Goal: Task Accomplishment & Management: Manage account settings

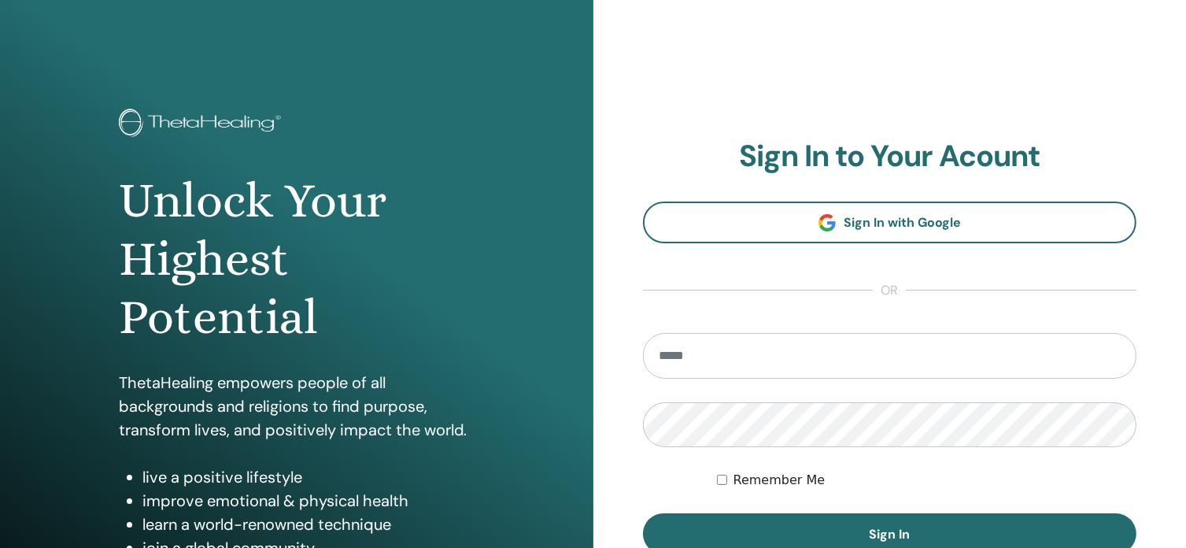
scroll to position [79, 0]
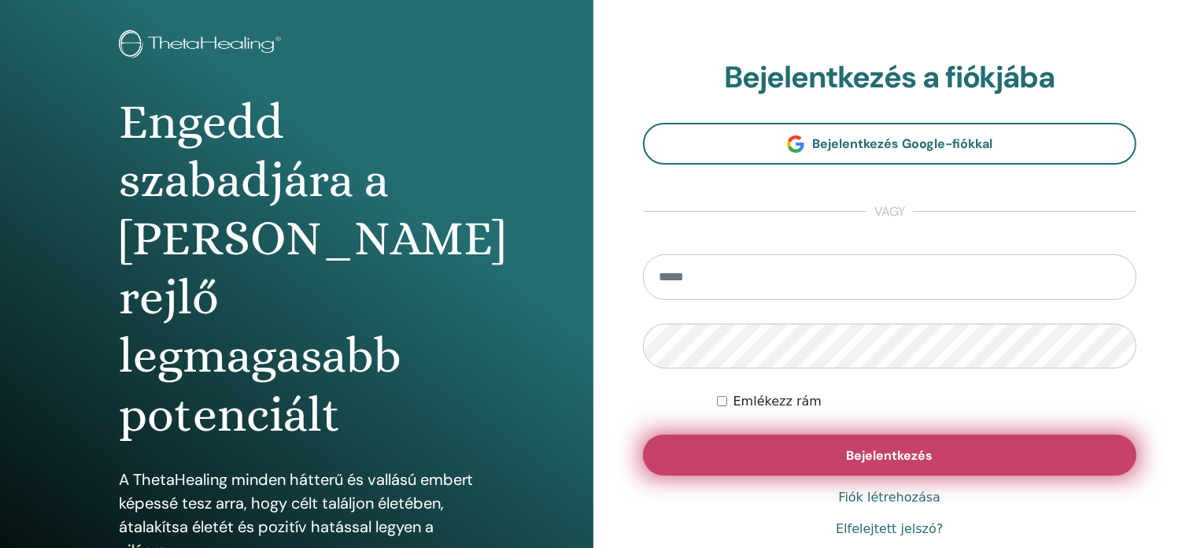
type input "**********"
click at [907, 452] on font "Bejelentkezés" at bounding box center [889, 455] width 87 height 17
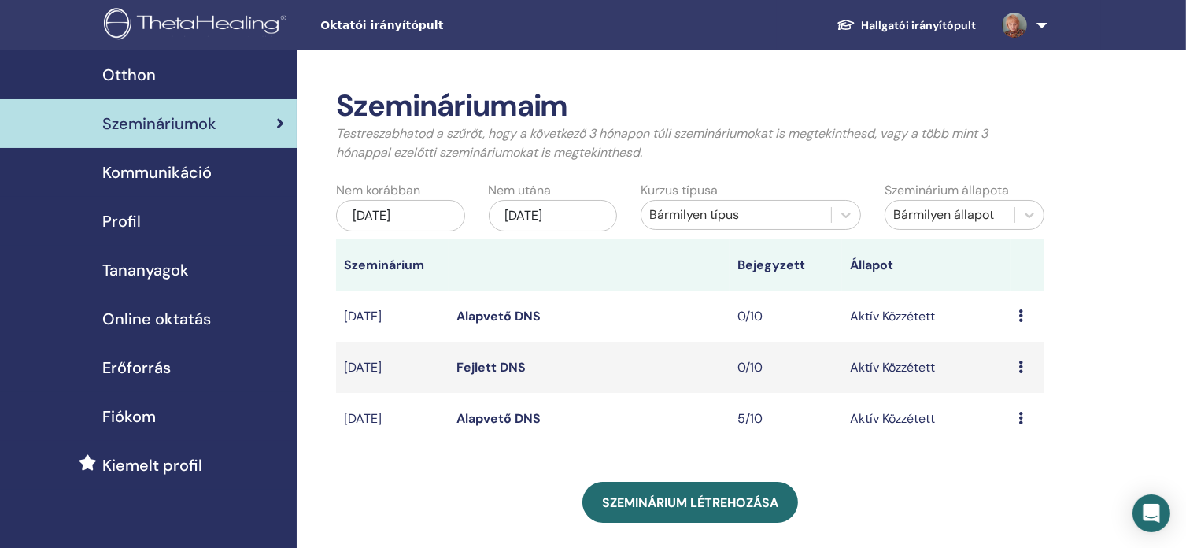
click at [503, 427] on font "Alapvető DNS" at bounding box center [498, 418] width 84 height 17
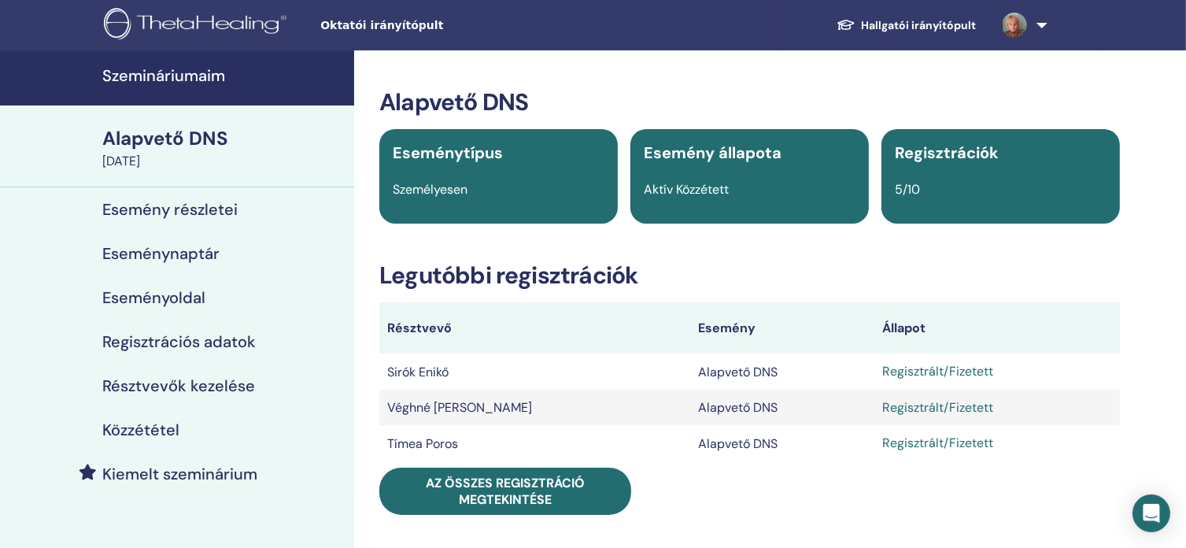
scroll to position [157, 0]
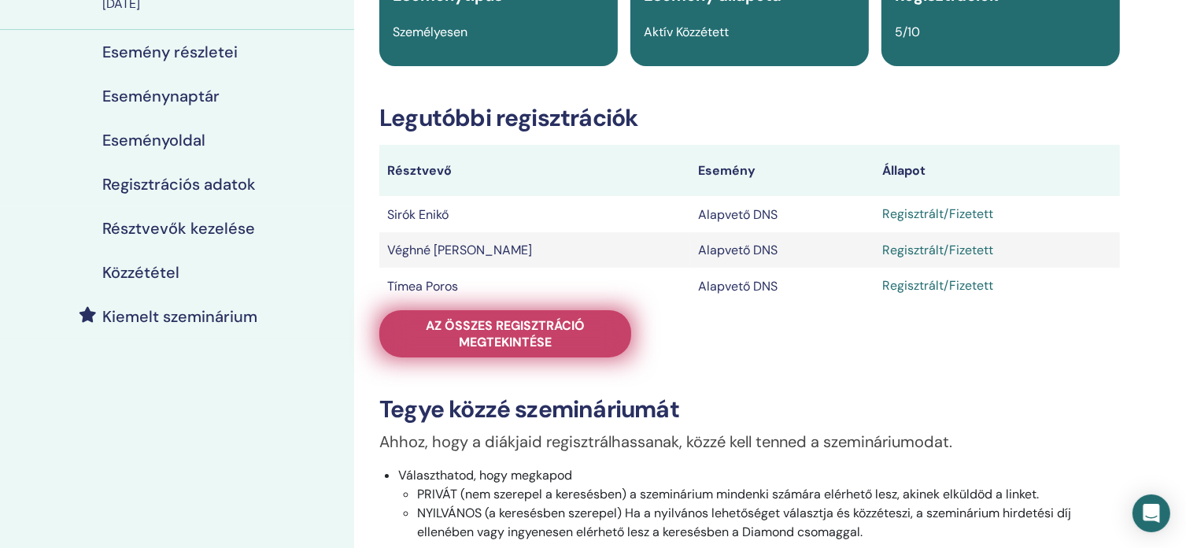
click at [557, 329] on font "Az összes regisztráció megtekintése" at bounding box center [505, 333] width 159 height 33
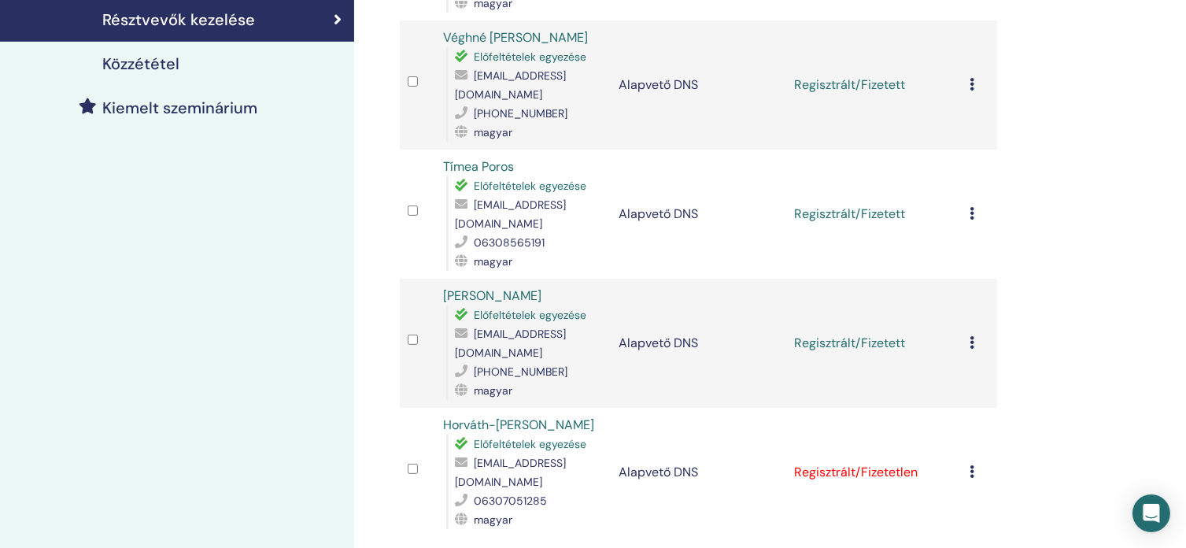
scroll to position [393, 0]
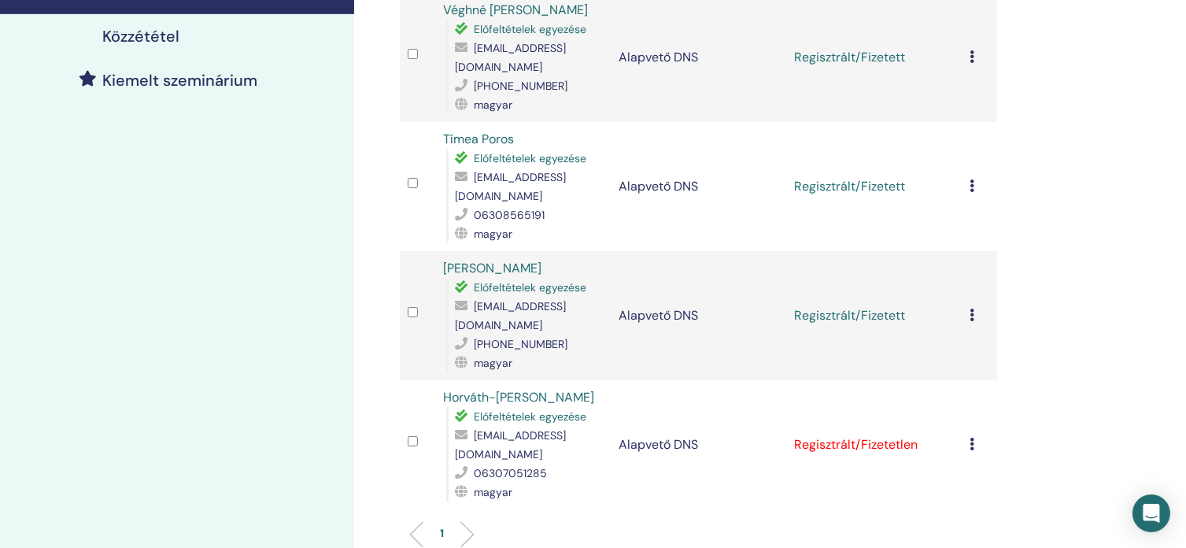
click at [975, 435] on div "Regisztráció törlése Ne tanúsítsa automatikusan Megjelölés fizetősként Jelölés …" at bounding box center [980, 444] width 20 height 19
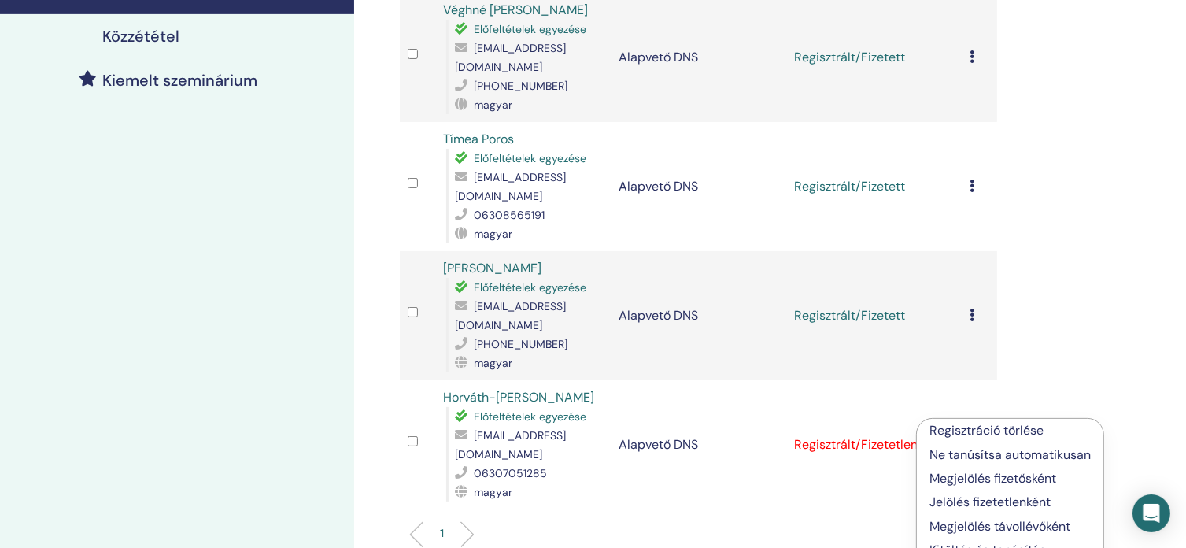
click at [1018, 478] on font "Megjelölés fizetősként" at bounding box center [992, 478] width 127 height 17
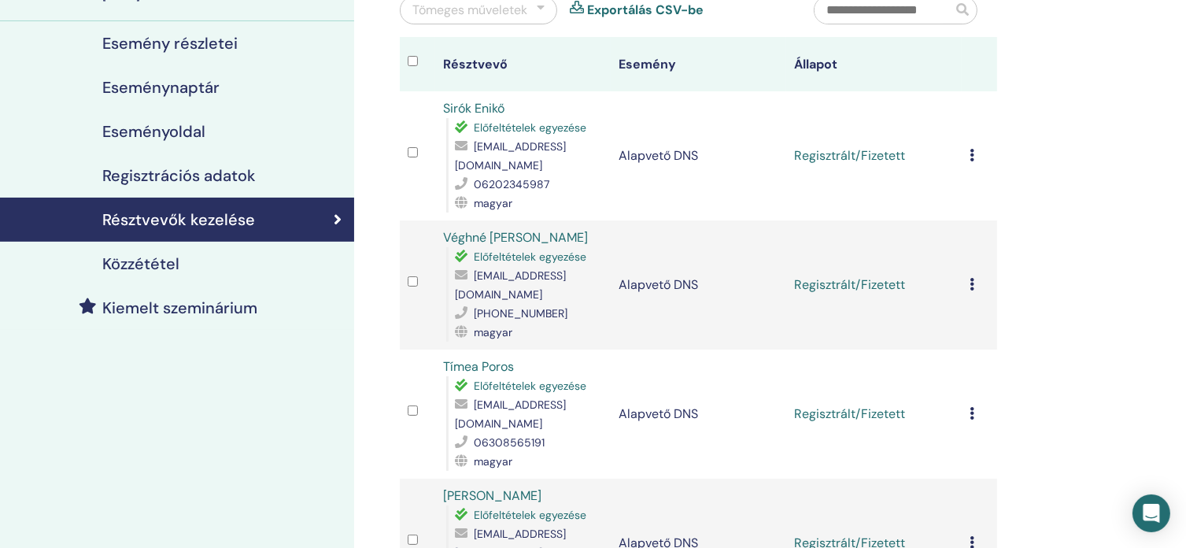
scroll to position [139, 0]
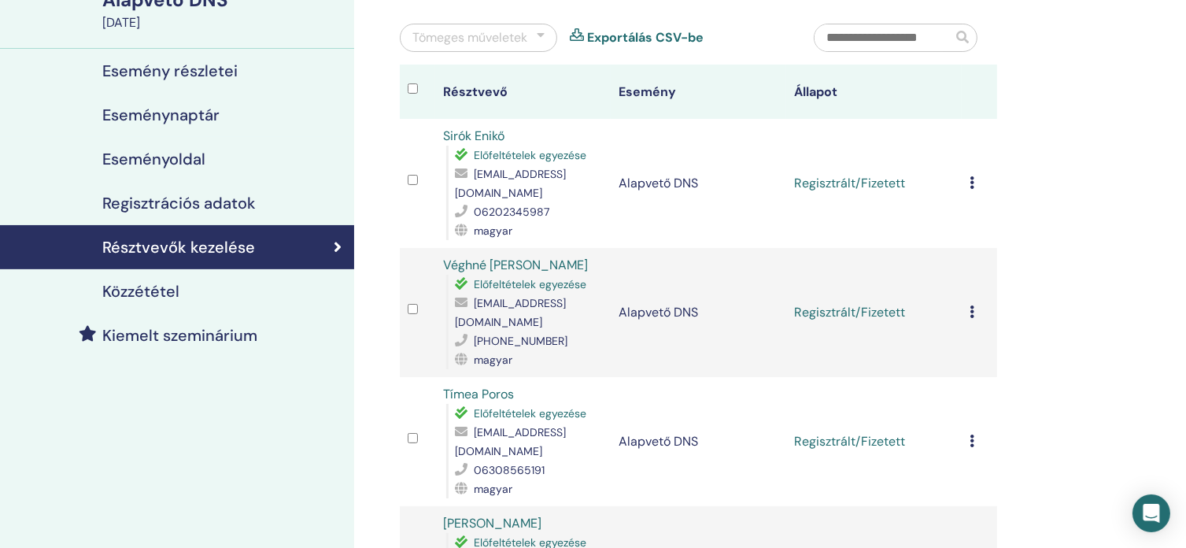
click at [970, 185] on icon at bounding box center [972, 182] width 5 height 13
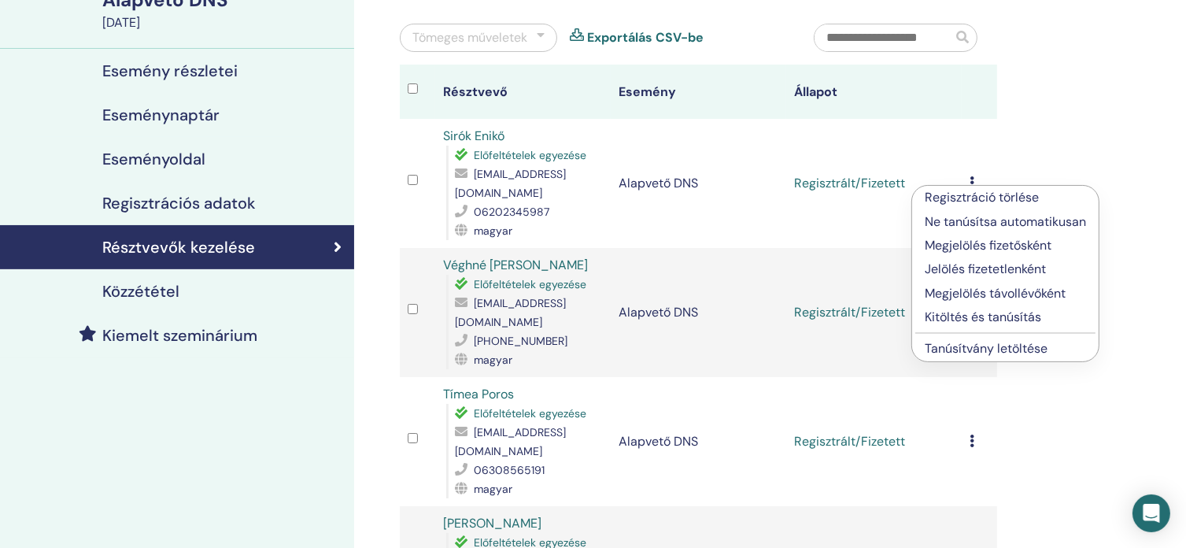
click at [1022, 318] on font "Kitöltés és tanúsítás" at bounding box center [983, 317] width 116 height 17
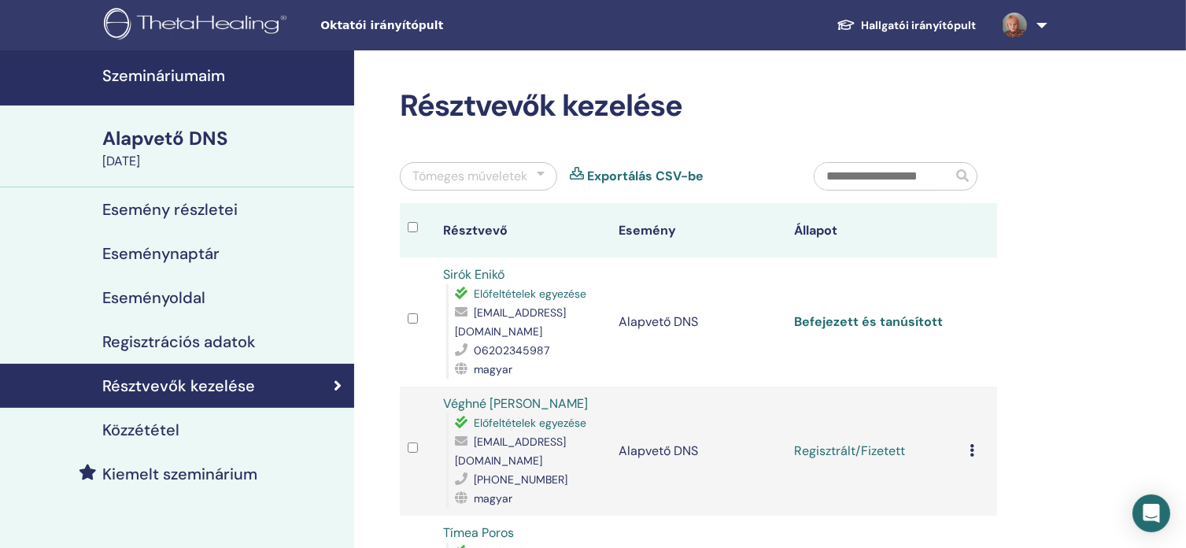
click at [919, 320] on font "Befejezett és tanúsított" at bounding box center [868, 321] width 149 height 17
click at [971, 447] on icon at bounding box center [972, 450] width 5 height 13
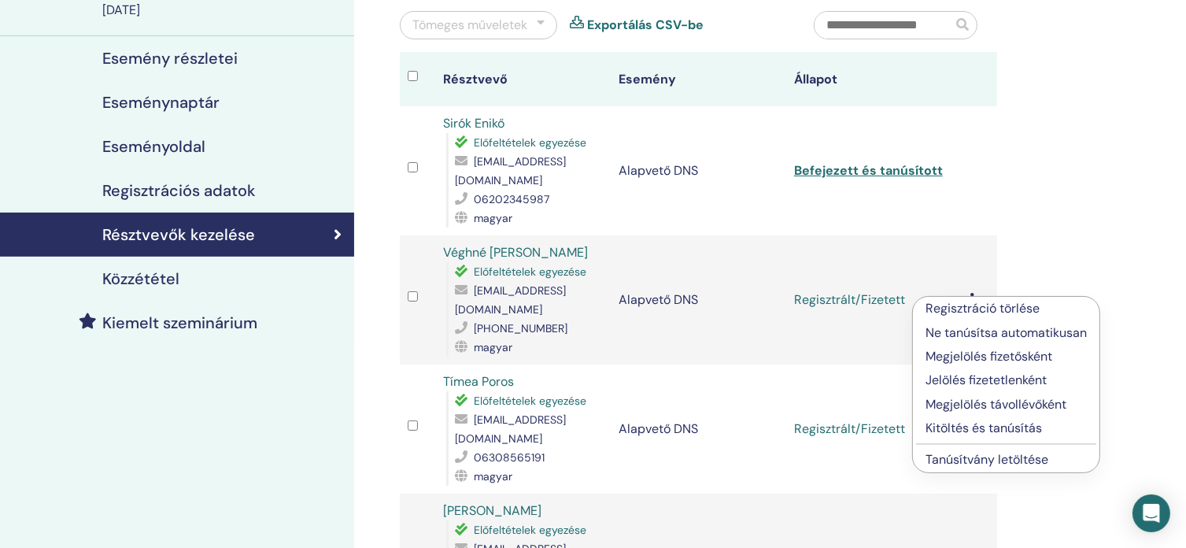
scroll to position [157, 0]
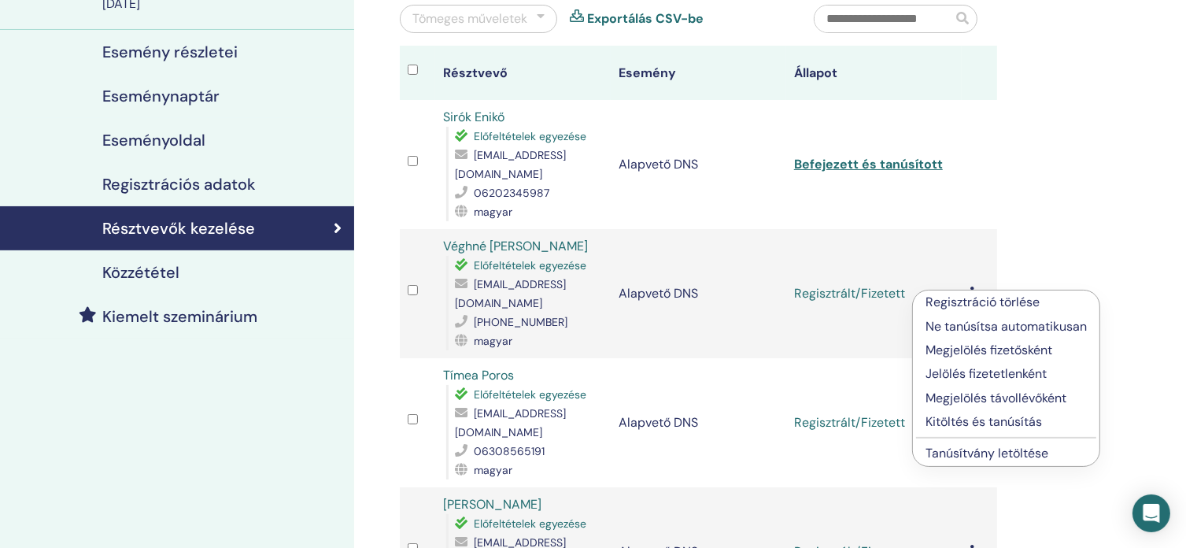
click at [977, 455] on font "Tanúsítvány letöltése" at bounding box center [987, 453] width 123 height 17
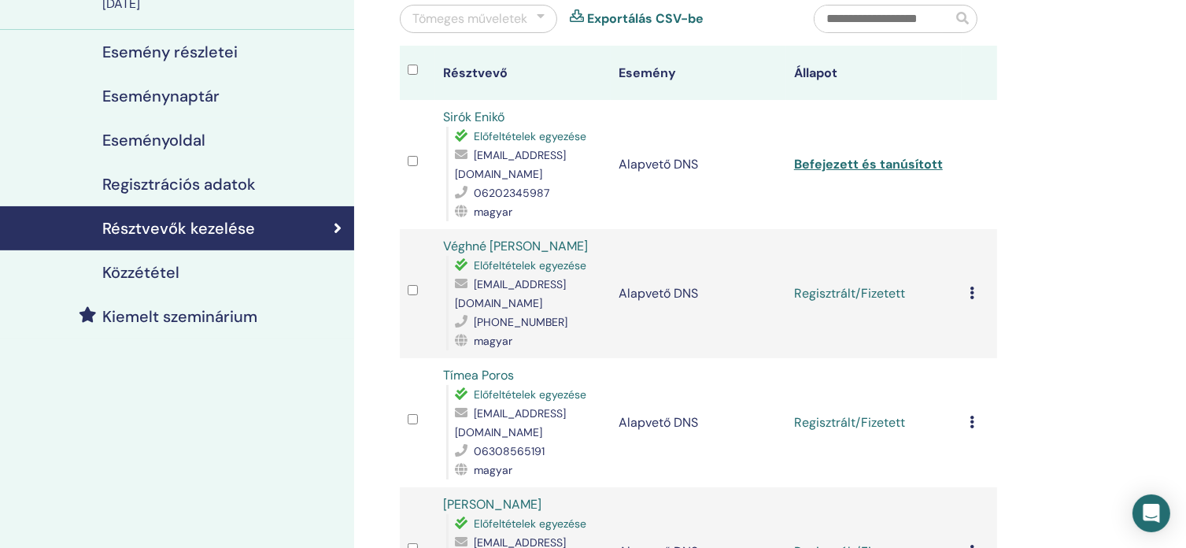
scroll to position [236, 0]
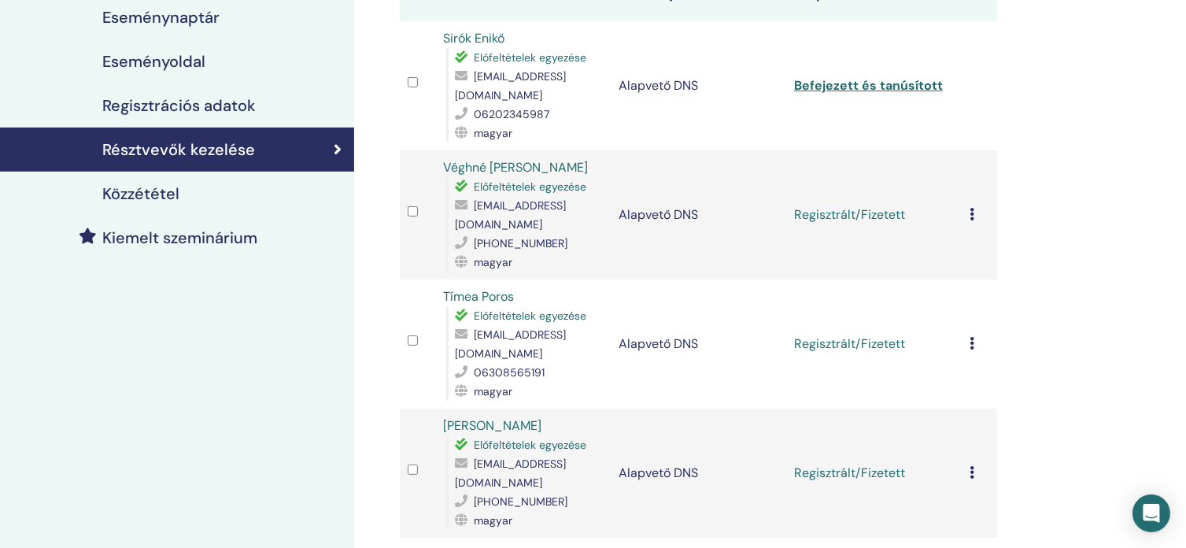
click at [974, 334] on div "Regisztráció törlése Ne tanúsítsa automatikusan Megjelölés fizetősként Jelölés …" at bounding box center [980, 343] width 20 height 19
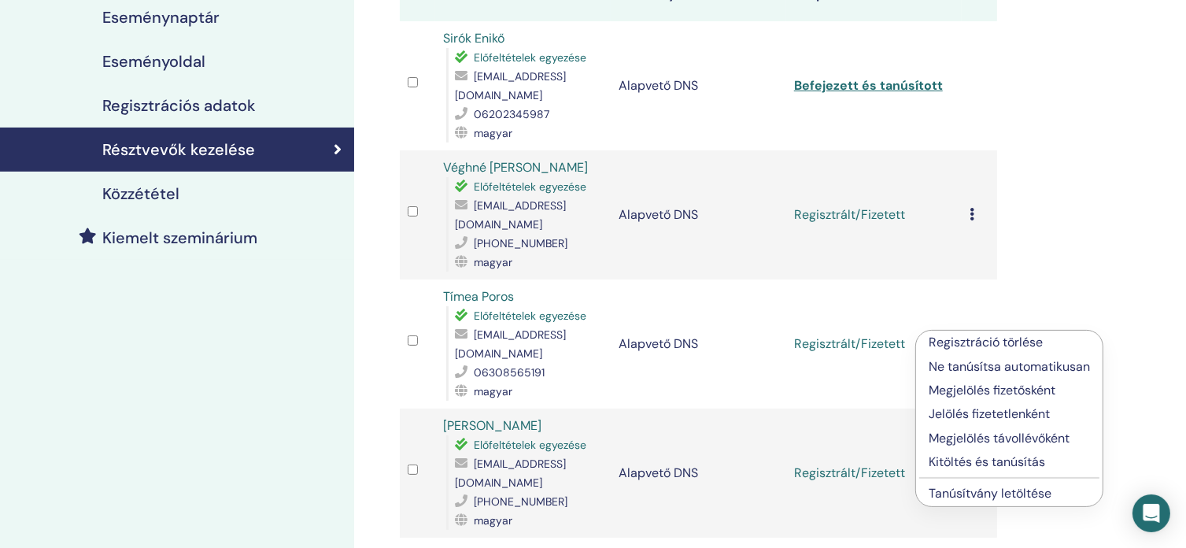
click at [882, 338] on td "Regisztrált/Fizetett" at bounding box center [874, 343] width 176 height 129
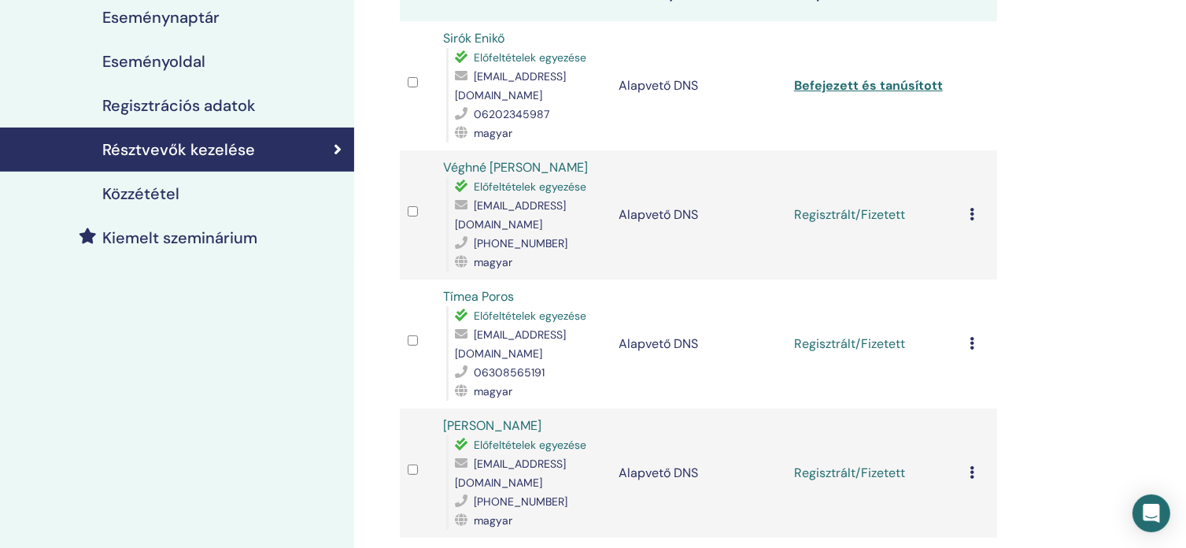
click at [973, 337] on icon at bounding box center [972, 343] width 5 height 13
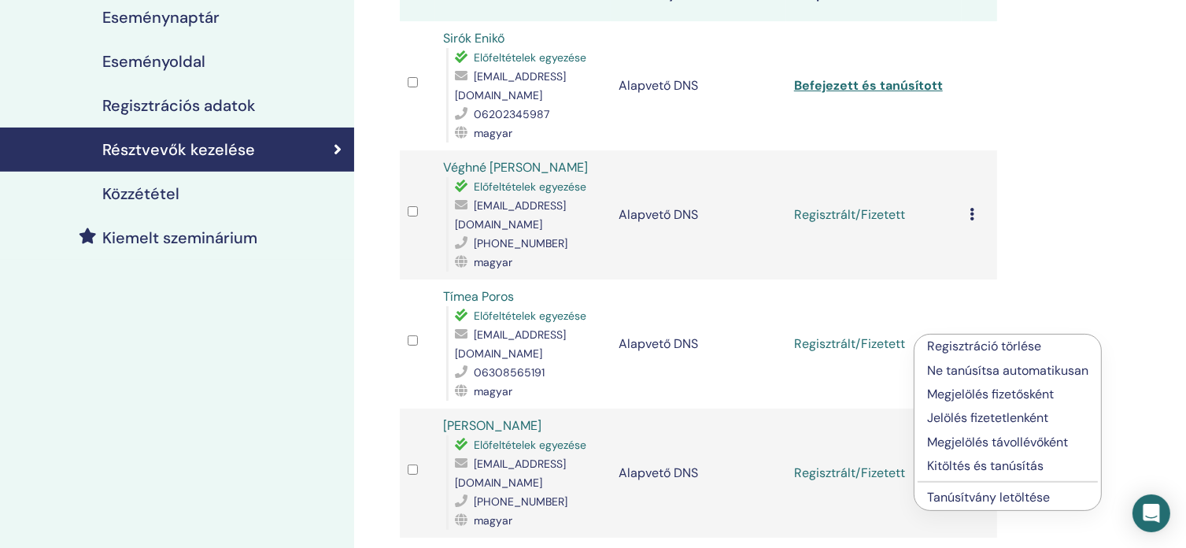
click at [1011, 495] on font "Tanúsítvány letöltése" at bounding box center [988, 497] width 123 height 17
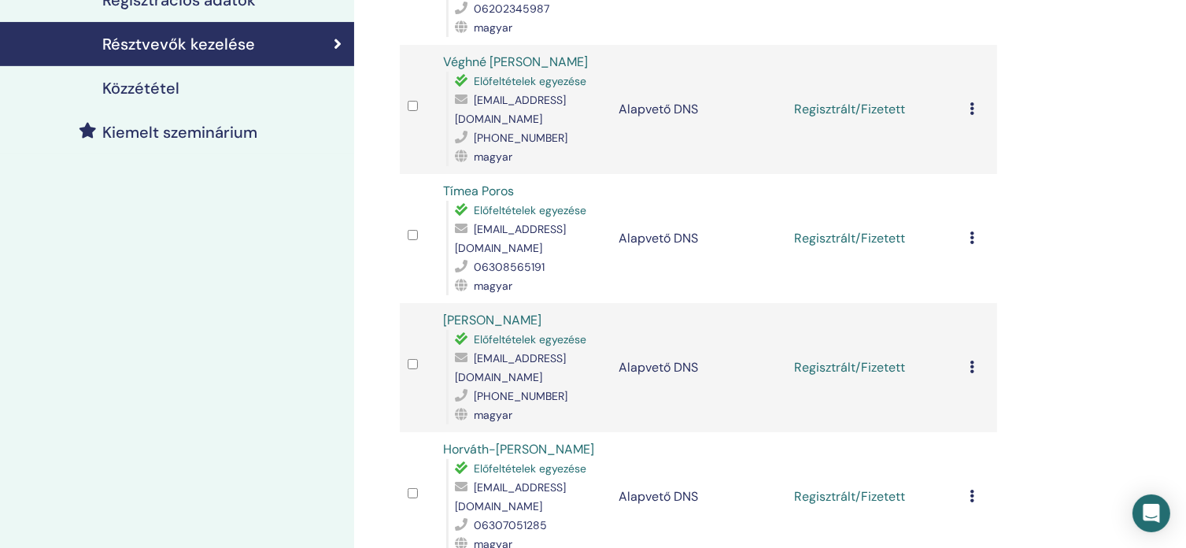
scroll to position [315, 0]
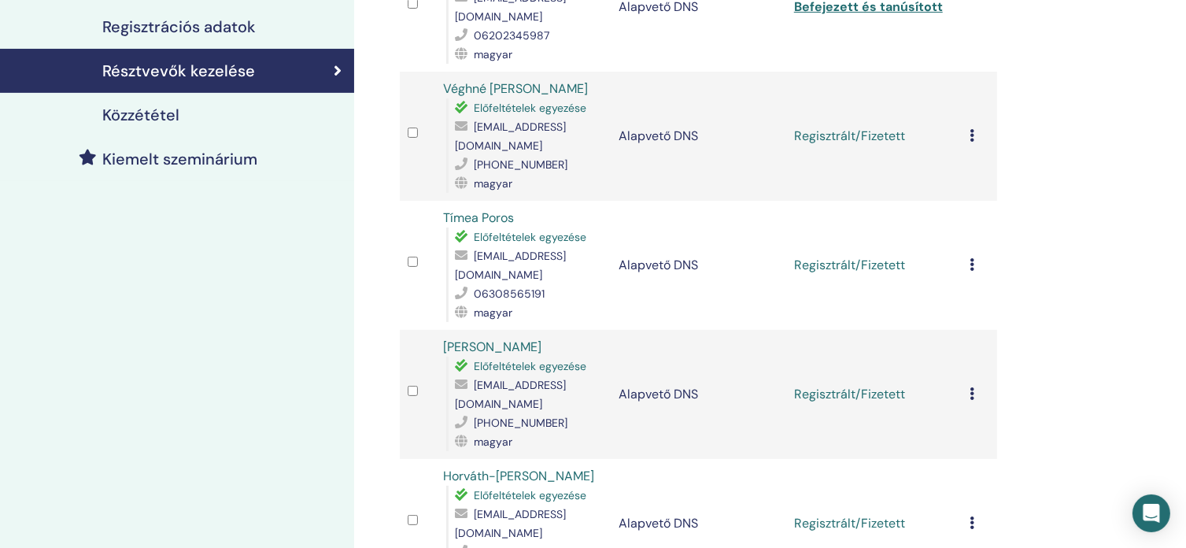
click at [969, 375] on td "Regisztráció törlése Ne tanúsítsa automatikusan Megjelölés fizetősként Jelölés …" at bounding box center [979, 394] width 35 height 129
click at [971, 387] on icon at bounding box center [972, 393] width 5 height 13
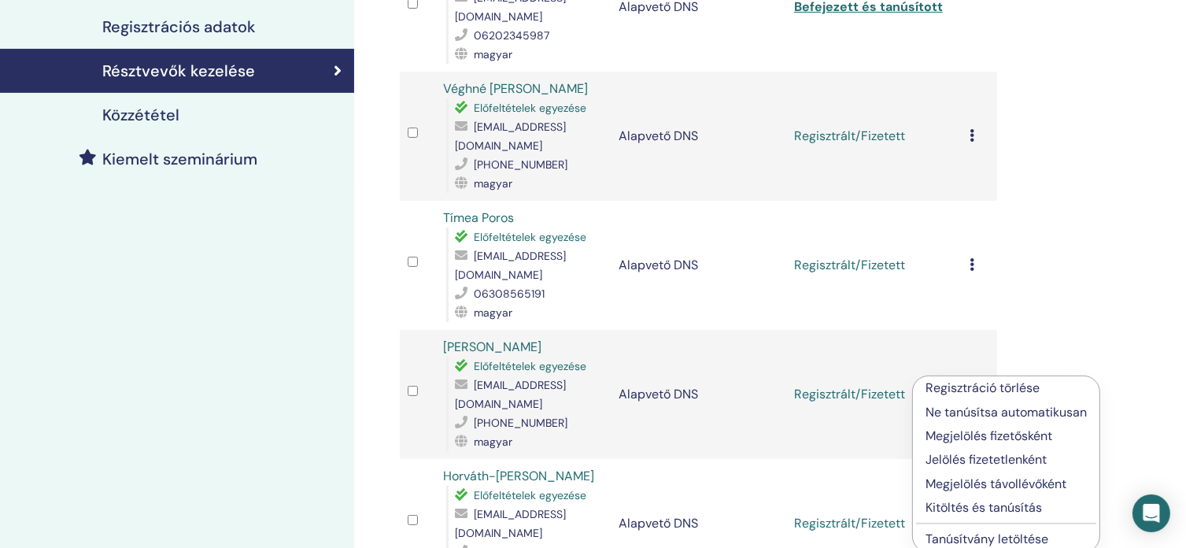
click at [985, 535] on font "Tanúsítvány letöltése" at bounding box center [987, 538] width 123 height 17
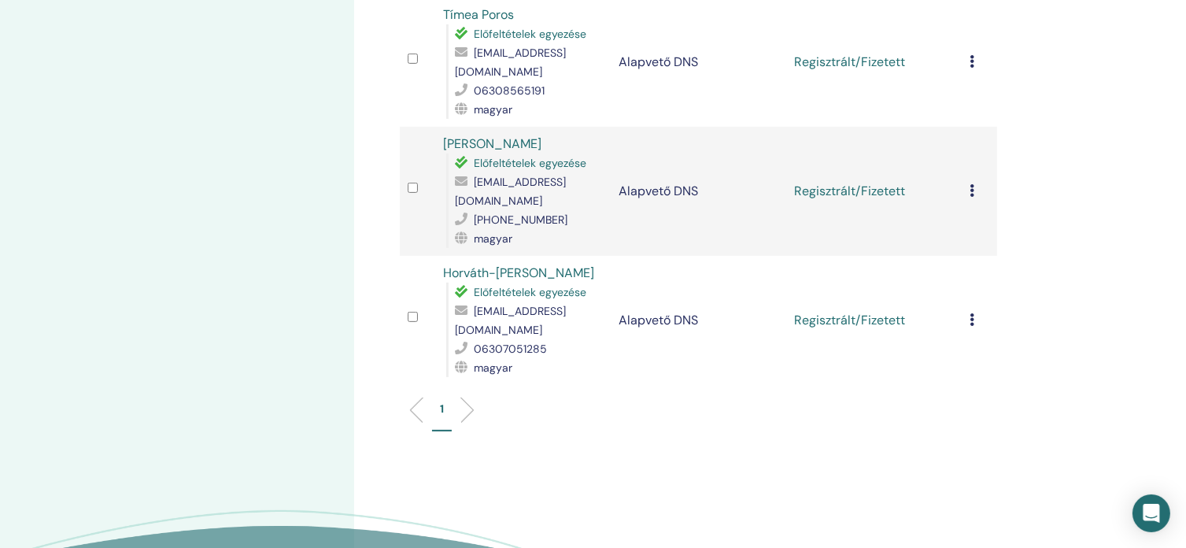
scroll to position [551, 0]
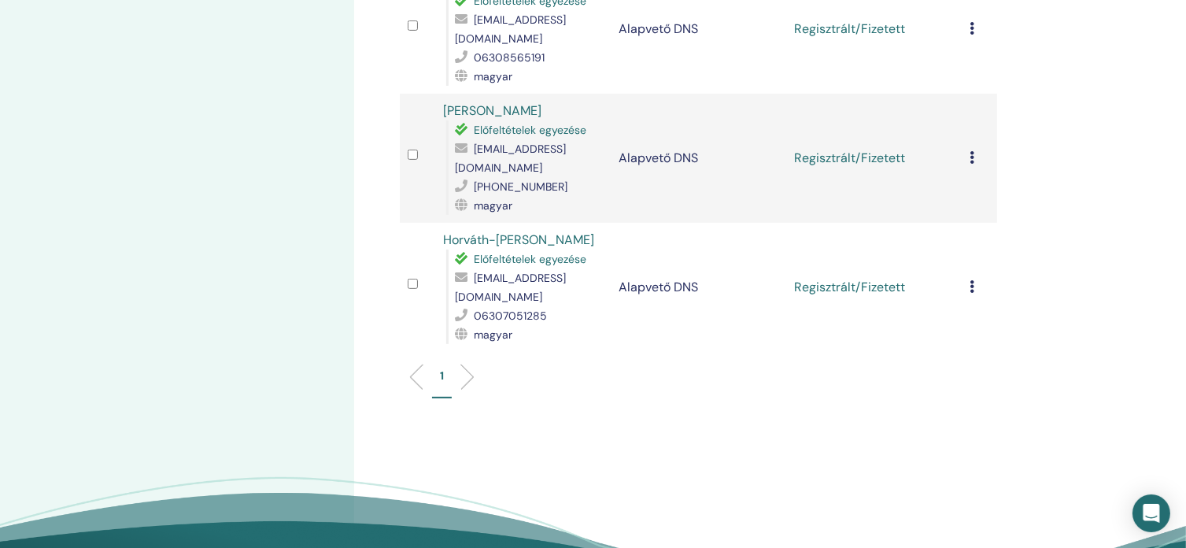
click at [969, 260] on td "Regisztráció törlése Ne tanúsítsa automatikusan Megjelölés fizetősként Jelölés …" at bounding box center [979, 287] width 35 height 129
click at [972, 280] on icon at bounding box center [972, 286] width 5 height 13
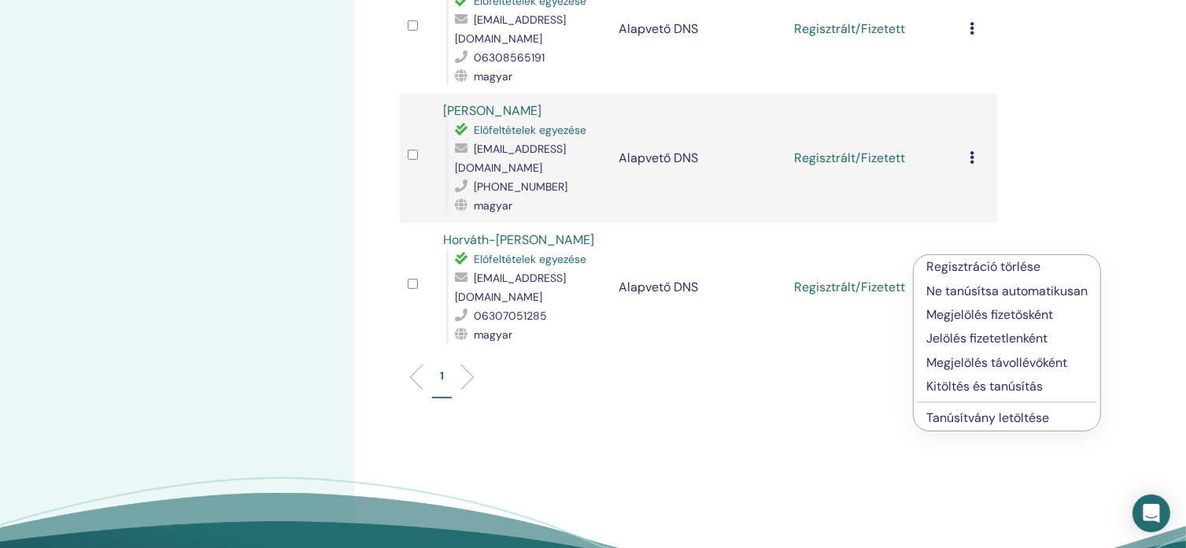
click at [1002, 418] on font "Tanúsítvány letöltése" at bounding box center [987, 417] width 123 height 17
